Goal: Transaction & Acquisition: Book appointment/travel/reservation

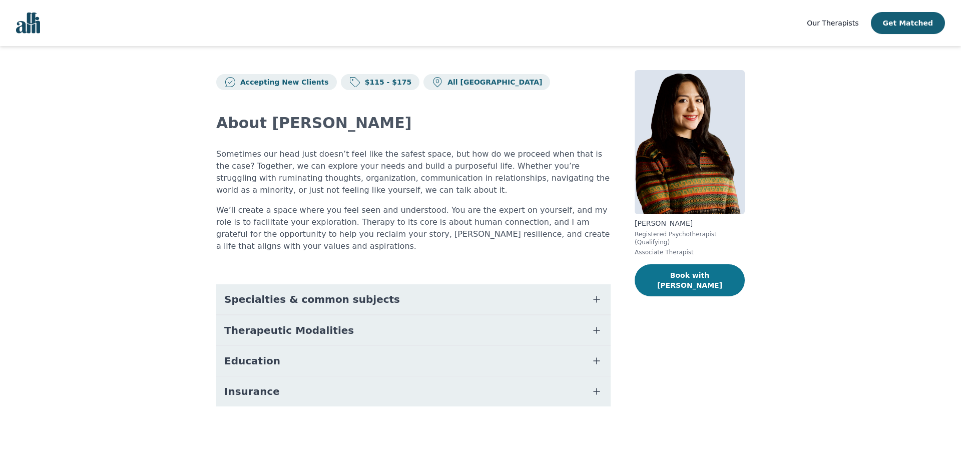
click at [694, 265] on button "Book with [PERSON_NAME]" at bounding box center [689, 280] width 110 height 32
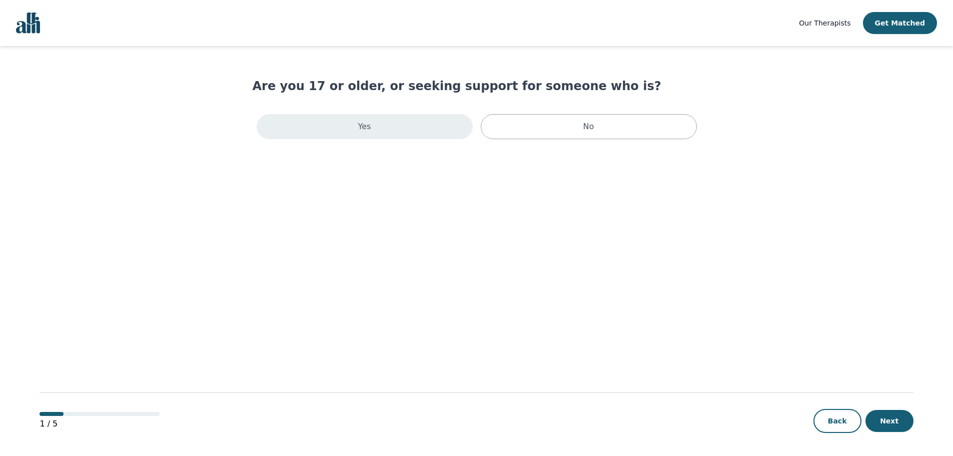
click at [341, 126] on div "Yes" at bounding box center [365, 126] width 216 height 25
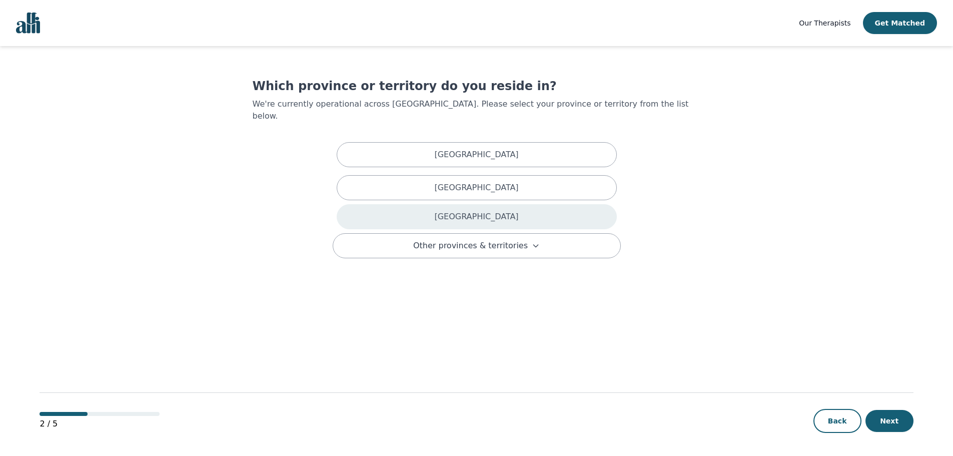
click at [491, 209] on div "[GEOGRAPHIC_DATA]" at bounding box center [477, 216] width 280 height 25
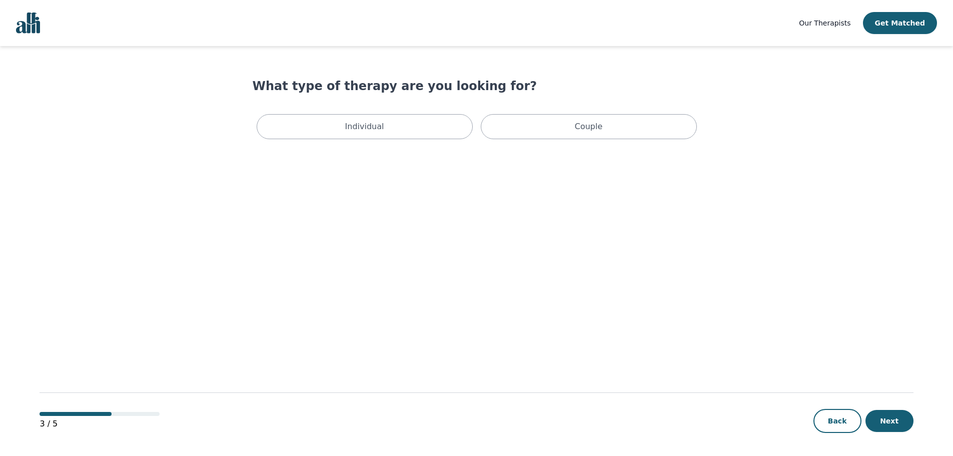
click at [345, 107] on div "What type of therapy are you looking for? Individual Couple" at bounding box center [477, 110] width 448 height 65
click at [359, 130] on p "Individual" at bounding box center [364, 127] width 39 height 12
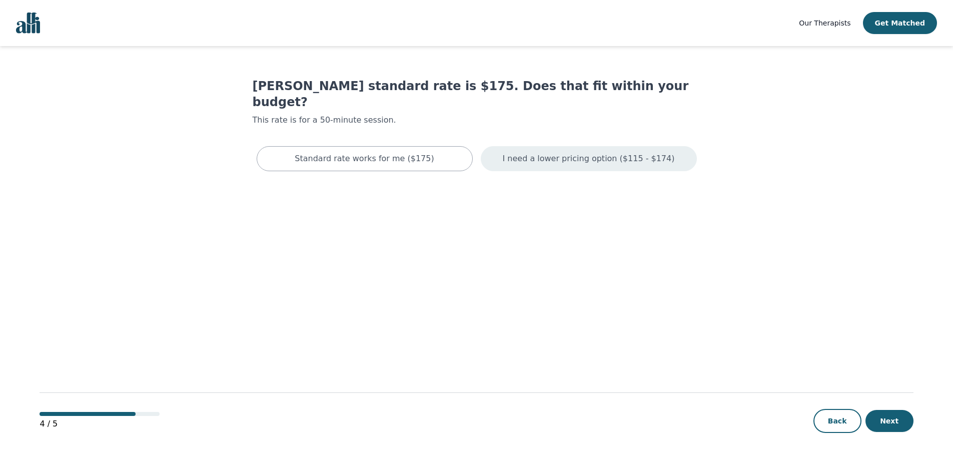
click at [568, 153] on p "I need a lower pricing option ($115 - $174)" at bounding box center [589, 159] width 172 height 12
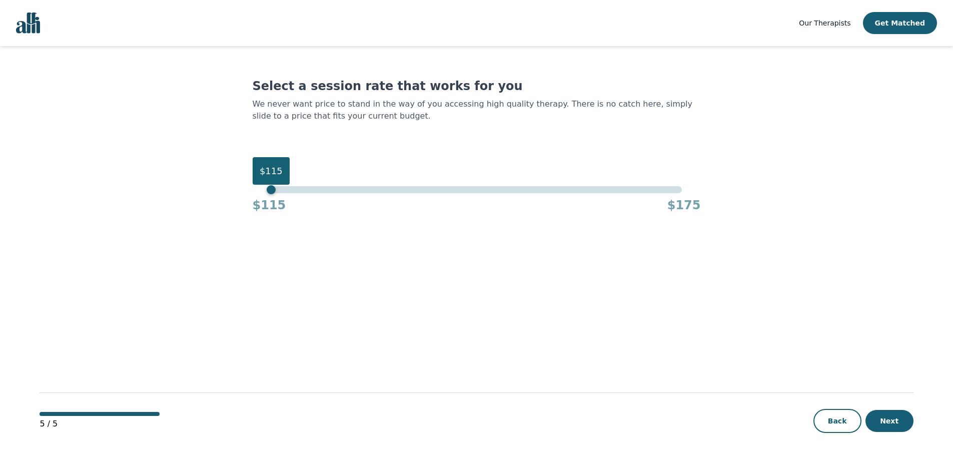
drag, startPoint x: 681, startPoint y: 191, endPoint x: 266, endPoint y: 206, distance: 416.1
click at [266, 206] on div "$115 $115 $175" at bounding box center [477, 199] width 448 height 27
click at [895, 423] on button "Next" at bounding box center [890, 421] width 48 height 22
